Goal: Obtain resource: Download file/media

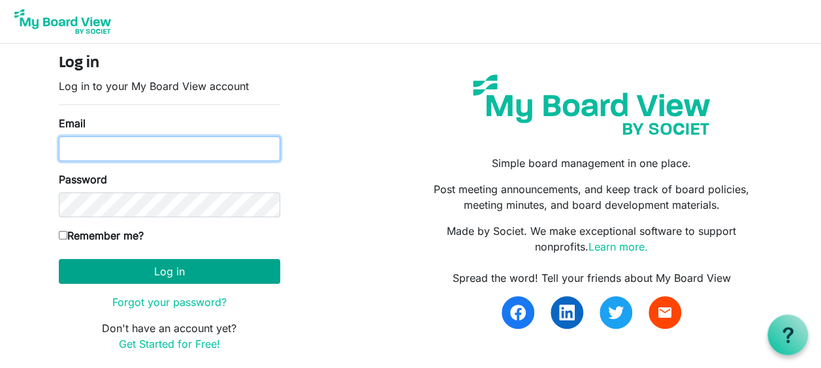
type input "[PERSON_NAME][EMAIL_ADDRESS][PERSON_NAME][DOMAIN_NAME]"
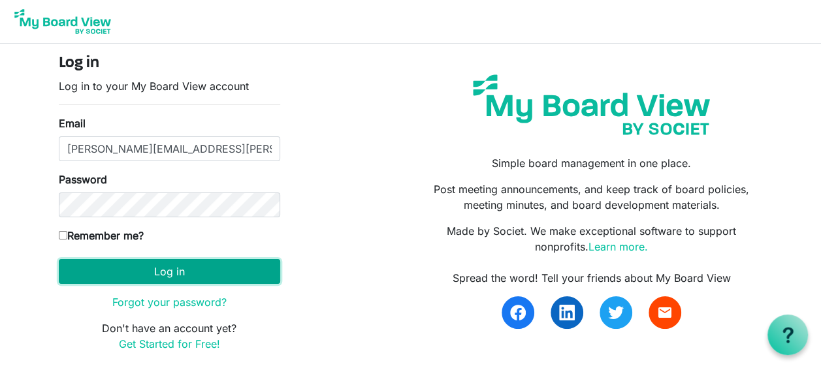
click at [221, 270] on button "Log in" at bounding box center [169, 271] width 221 height 25
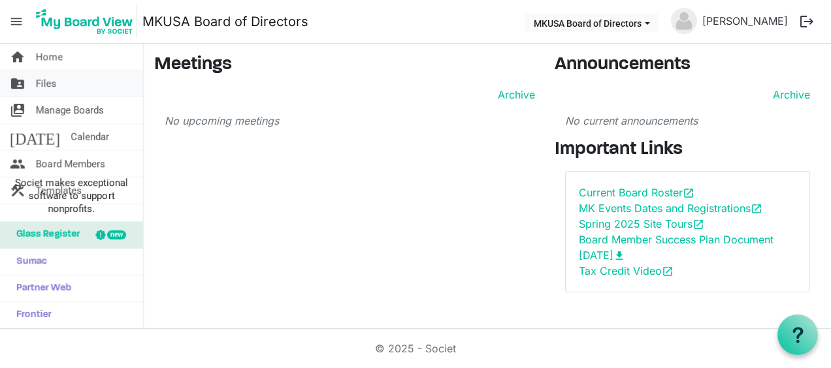
click at [56, 87] on span "Files" at bounding box center [46, 84] width 21 height 26
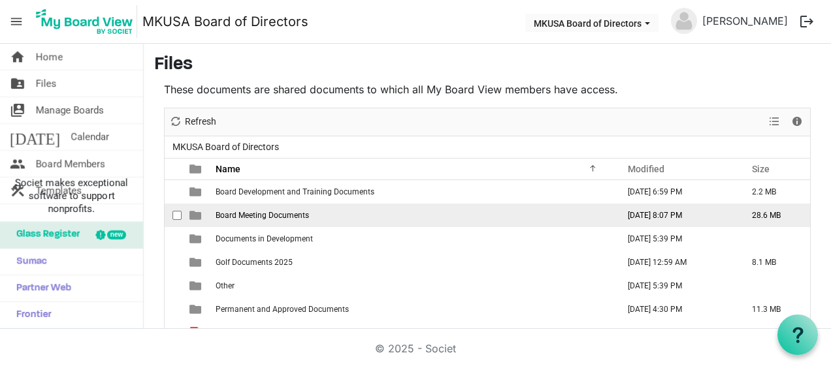
click at [238, 214] on span "Board Meeting Documents" at bounding box center [261, 215] width 93 height 9
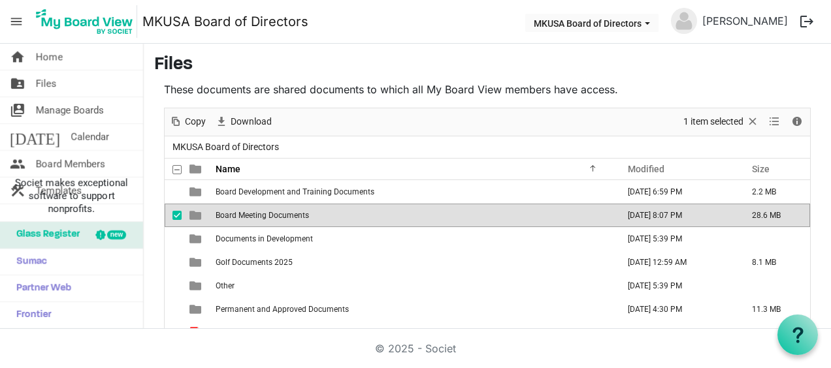
click at [238, 214] on span "Board Meeting Documents" at bounding box center [261, 215] width 93 height 9
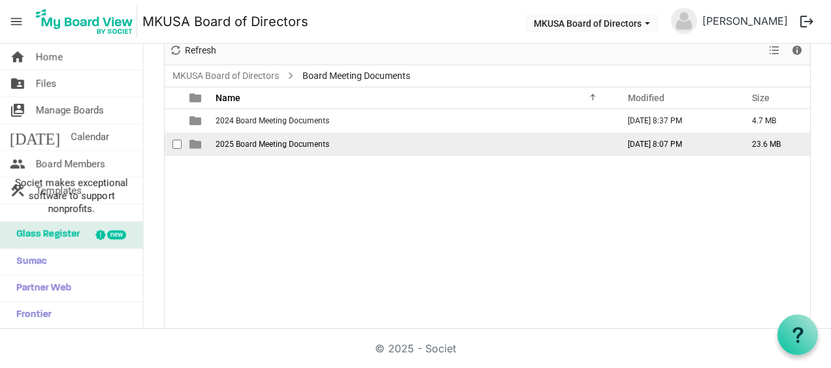
click at [243, 144] on span "2025 Board Meeting Documents" at bounding box center [272, 144] width 114 height 9
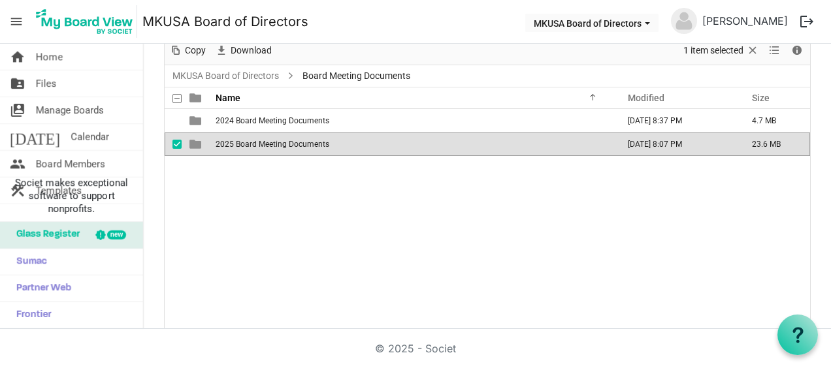
click at [243, 144] on span "2025 Board Meeting Documents" at bounding box center [272, 144] width 114 height 9
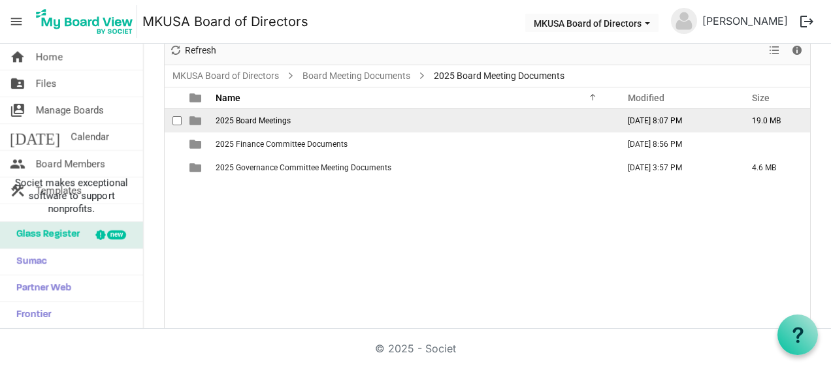
click at [253, 120] on span "2025 Board Meetings" at bounding box center [252, 120] width 75 height 9
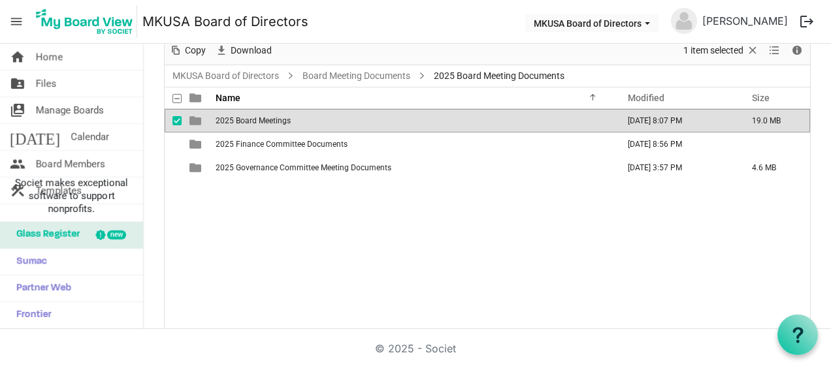
click at [253, 120] on span "2025 Board Meetings" at bounding box center [252, 120] width 75 height 9
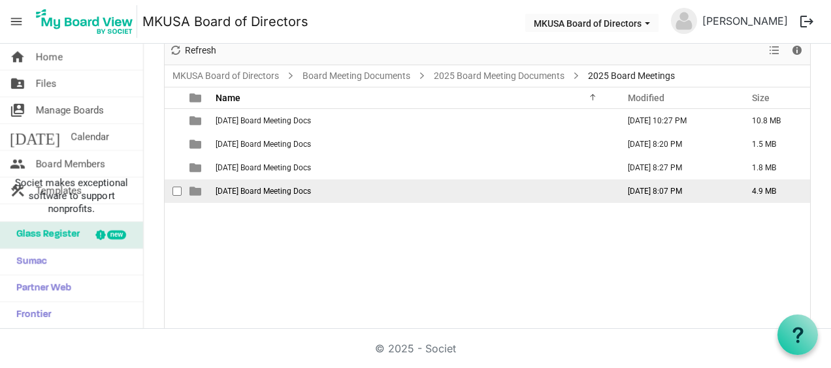
click at [258, 188] on span "[DATE] Board Meeting Docs" at bounding box center [262, 191] width 95 height 9
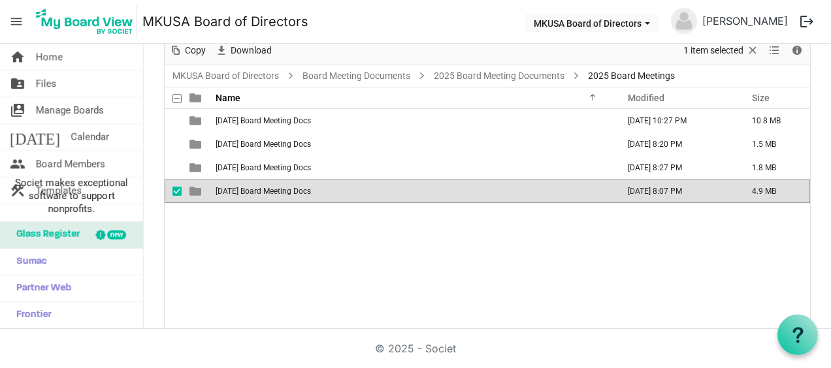
click at [258, 188] on span "[DATE] Board Meeting Docs" at bounding box center [262, 191] width 95 height 9
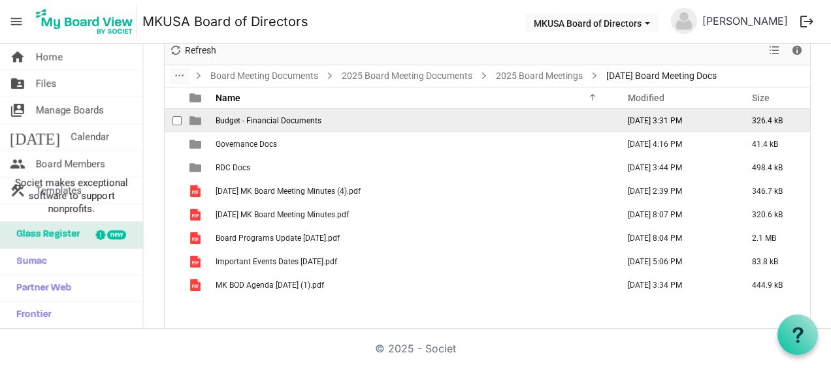
click at [268, 114] on td "Budget - Financial Documents" at bounding box center [413, 121] width 402 height 24
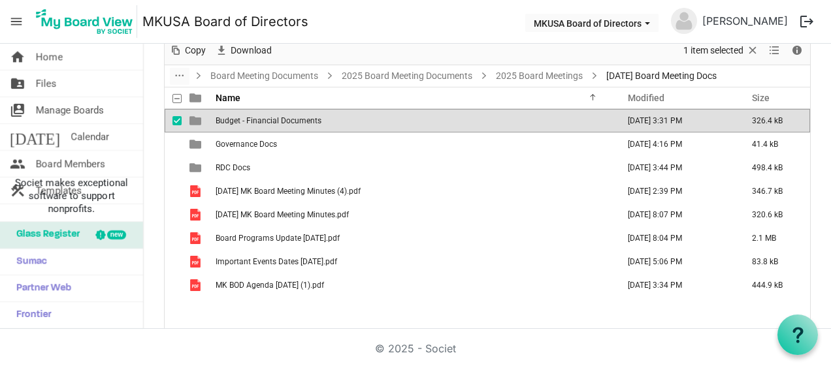
click at [268, 114] on td "Budget - Financial Documents" at bounding box center [413, 121] width 402 height 24
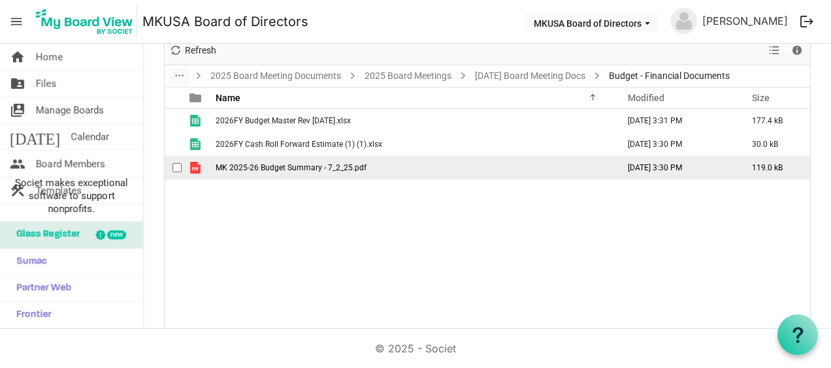
click at [290, 167] on span "MK 2025-26 Budget Summary - 7_2_25.pdf" at bounding box center [290, 167] width 151 height 9
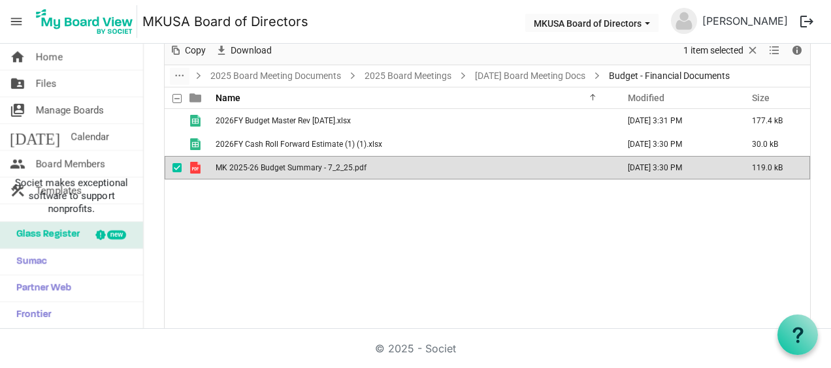
click at [290, 167] on span "MK 2025-26 Budget Summary - 7_2_25.pdf" at bounding box center [290, 167] width 151 height 9
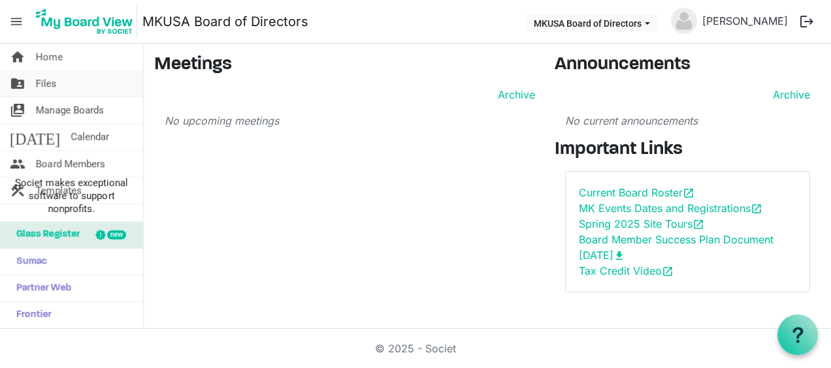
click at [61, 85] on link "folder_shared Files" at bounding box center [71, 84] width 143 height 26
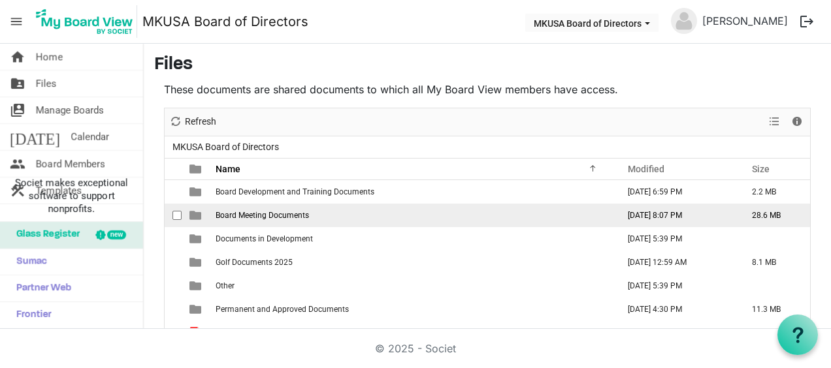
click at [270, 215] on span "Board Meeting Documents" at bounding box center [261, 215] width 93 height 9
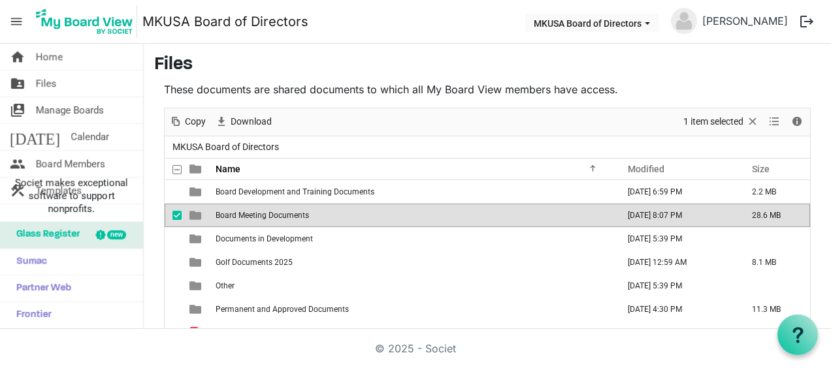
click at [270, 215] on span "Board Meeting Documents" at bounding box center [261, 215] width 93 height 9
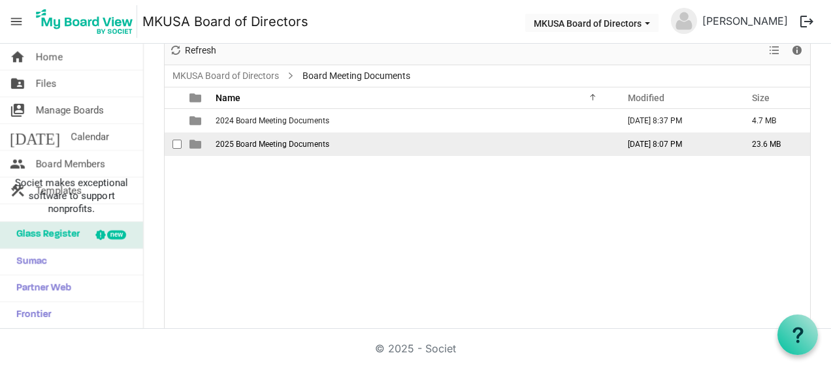
click at [266, 142] on span "2025 Board Meeting Documents" at bounding box center [272, 144] width 114 height 9
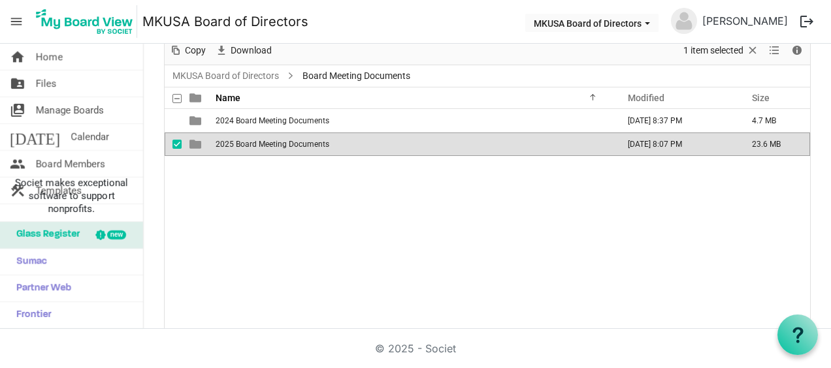
click at [266, 142] on span "2025 Board Meeting Documents" at bounding box center [272, 144] width 114 height 9
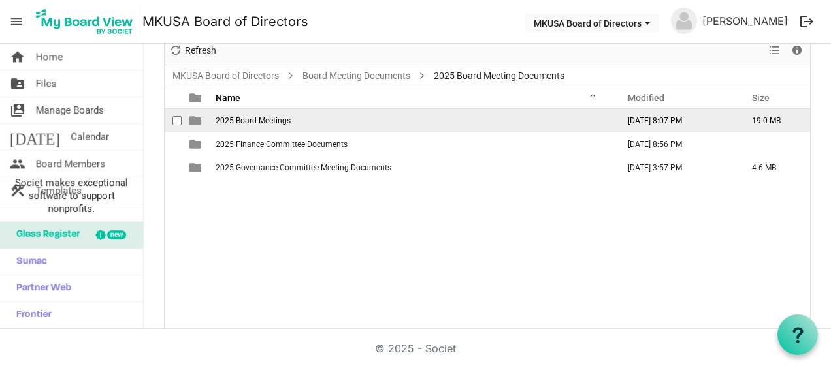
click at [264, 126] on td "2025 Board Meetings" at bounding box center [413, 121] width 402 height 24
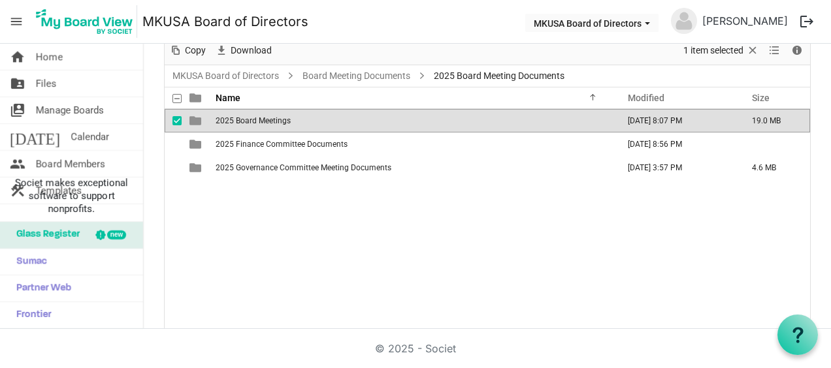
click at [264, 121] on span "2025 Board Meetings" at bounding box center [252, 120] width 75 height 9
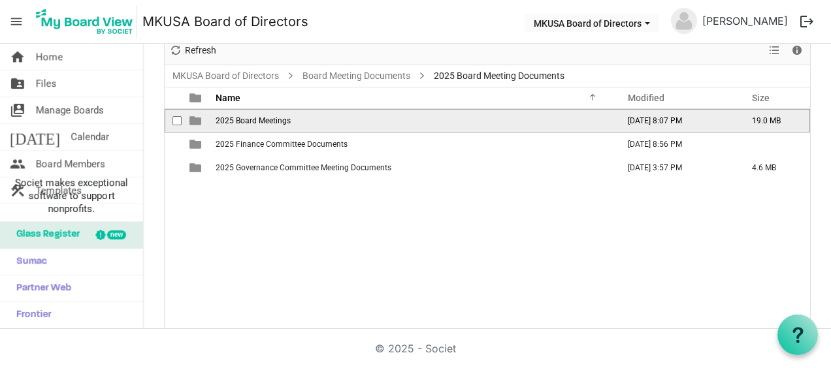
click at [264, 121] on span "2025 Board Meetings" at bounding box center [252, 120] width 75 height 9
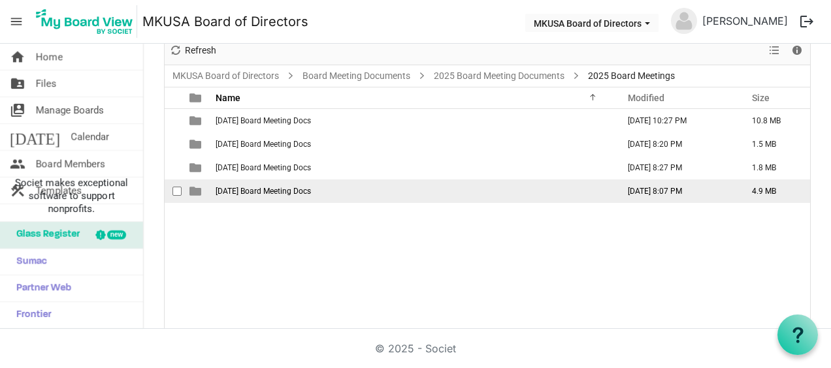
click at [271, 187] on span "[DATE] Board Meeting Docs" at bounding box center [262, 191] width 95 height 9
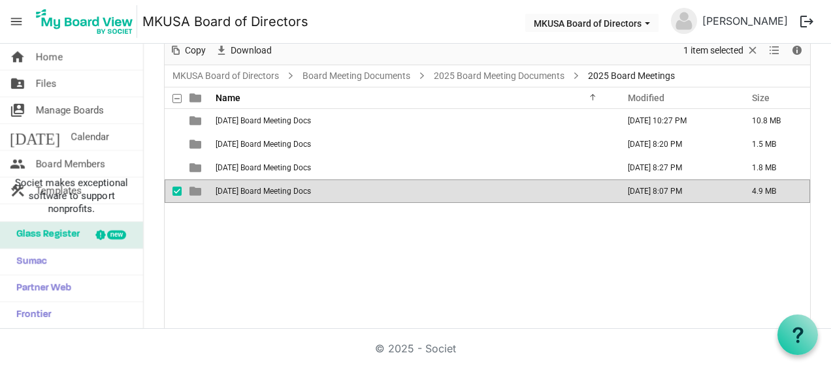
click at [271, 187] on span "[DATE] Board Meeting Docs" at bounding box center [262, 191] width 95 height 9
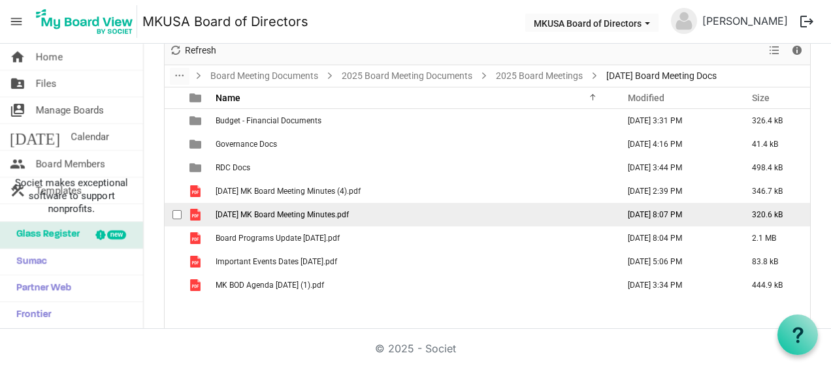
click at [331, 214] on span "[DATE] MK Board Meeting Minutes.pdf" at bounding box center [281, 214] width 133 height 9
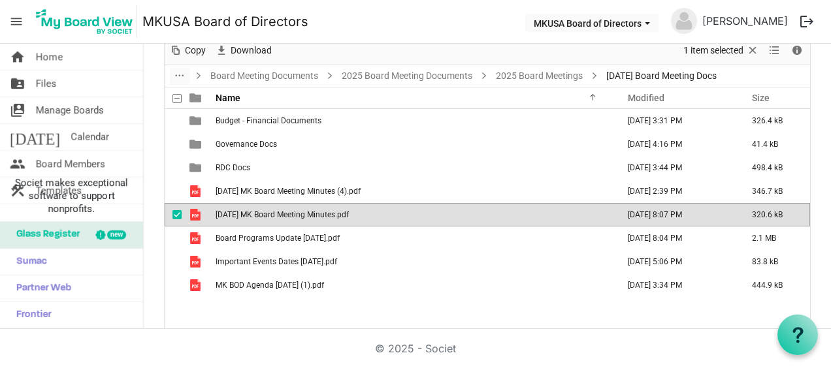
click at [331, 214] on span "[DATE] MK Board Meeting Minutes.pdf" at bounding box center [281, 214] width 133 height 9
